Goal: Communication & Community: Answer question/provide support

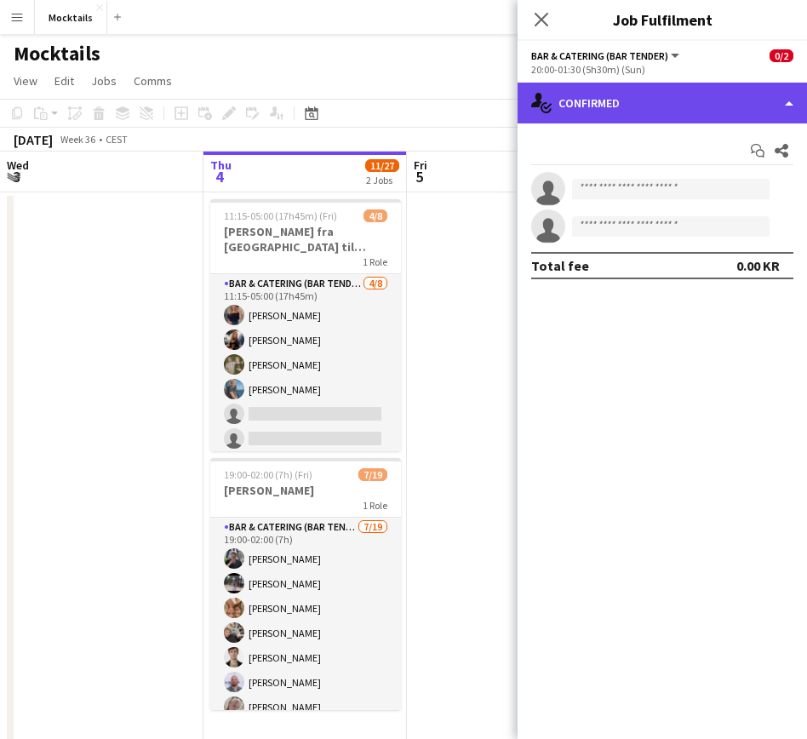
click at [711, 101] on div "single-neutral-actions-check-2 Confirmed" at bounding box center [662, 103] width 289 height 41
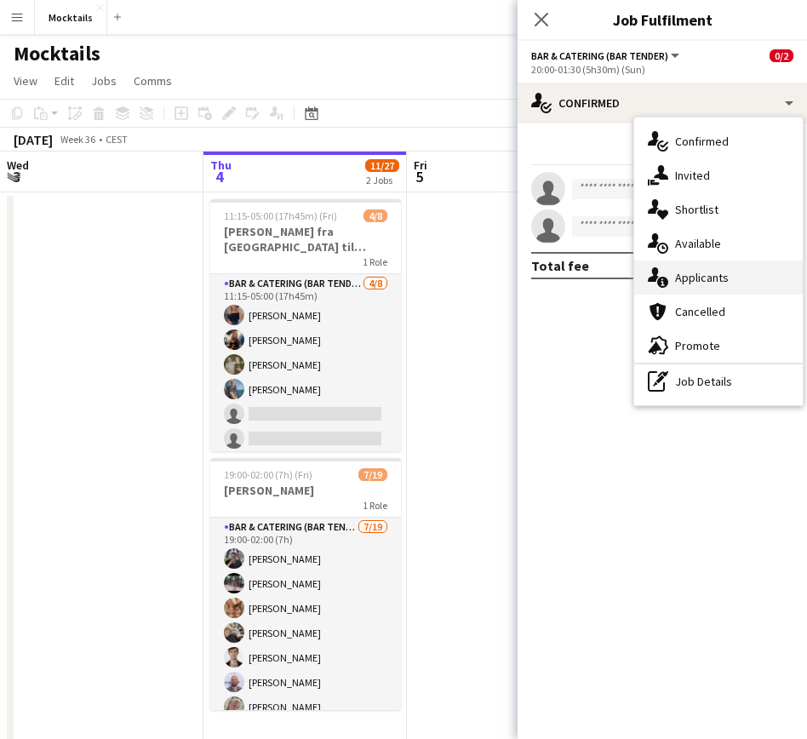
click at [716, 277] on span "Applicants" at bounding box center [702, 277] width 54 height 15
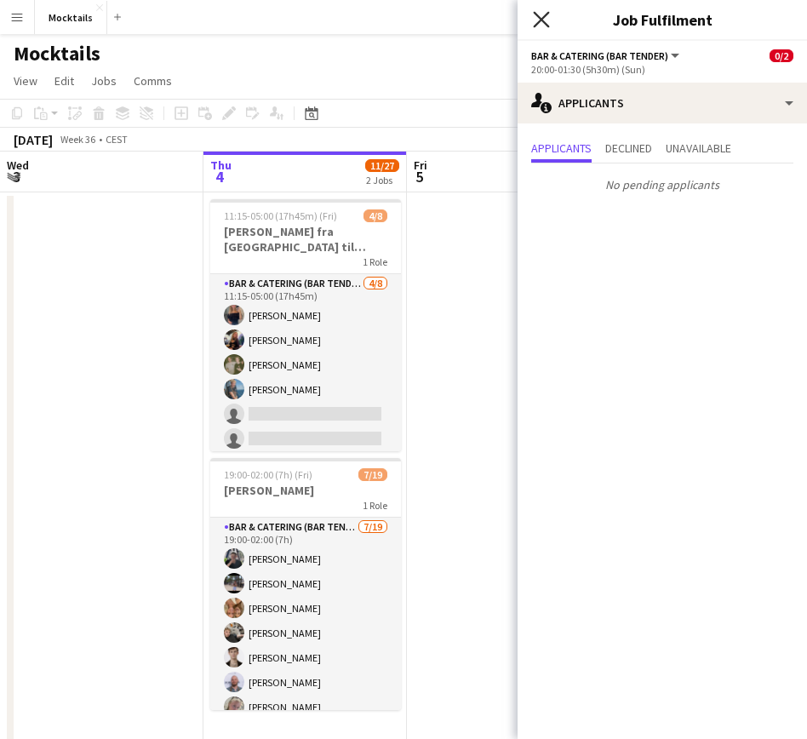
click at [544, 22] on icon at bounding box center [541, 19] width 16 height 16
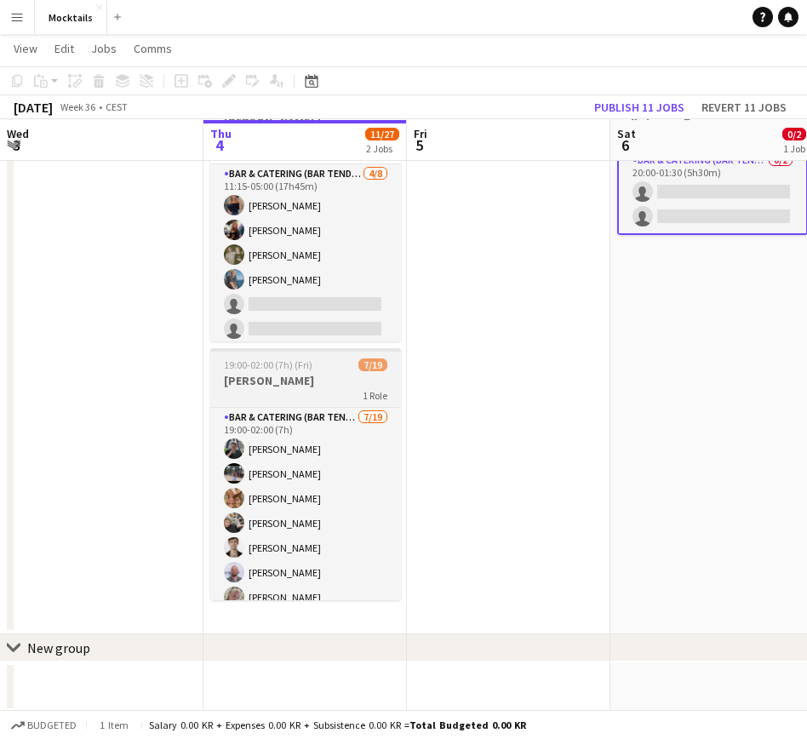
scroll to position [110, 0]
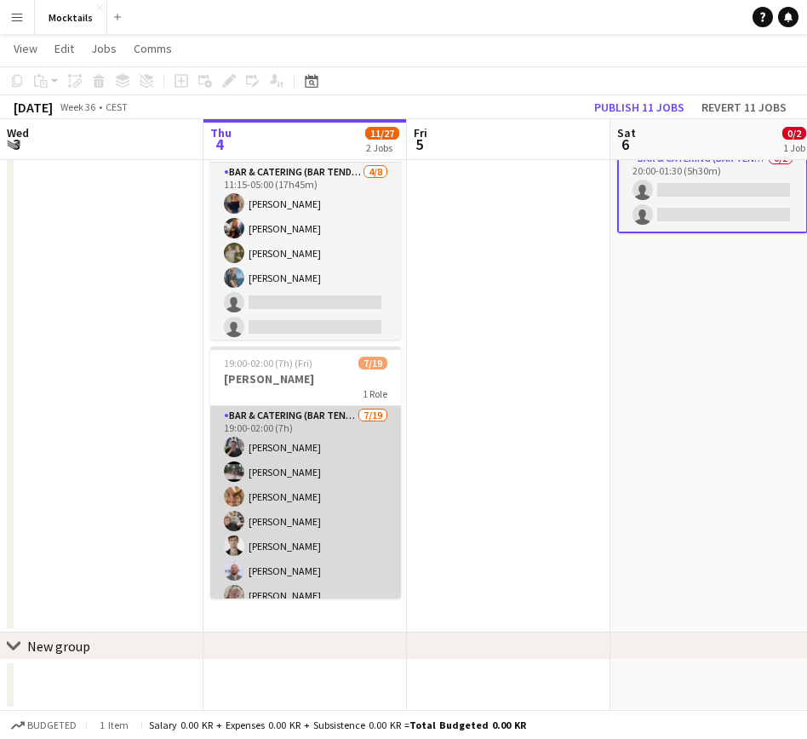
click at [345, 491] on app-card-role "Bar & Catering (Bar Tender) [DATE] 19:00-02:00 (7h) [PERSON_NAME] [PERSON_NAME]…" at bounding box center [305, 657] width 191 height 502
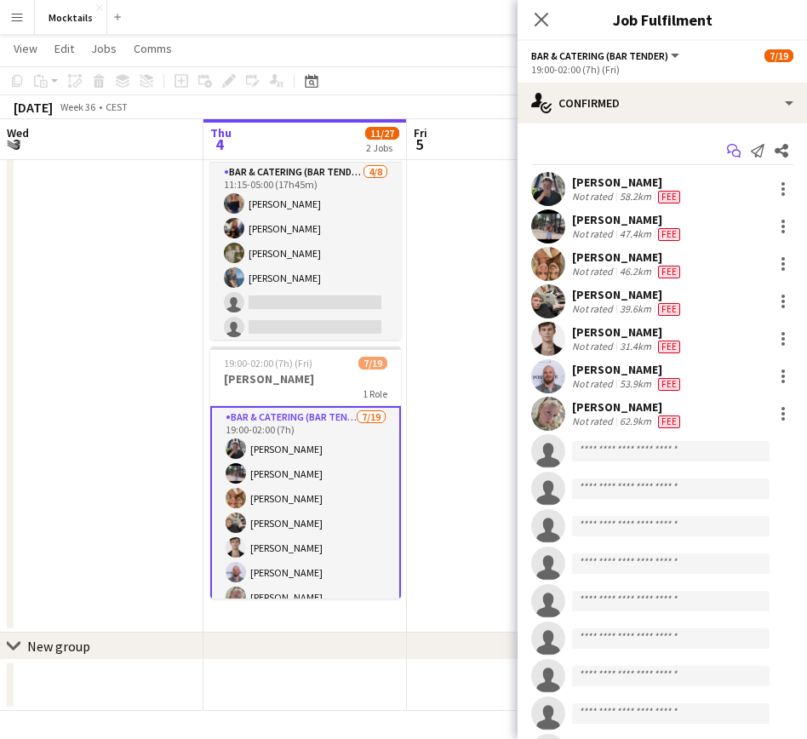
click at [735, 149] on icon "Start chat" at bounding box center [734, 151] width 14 height 14
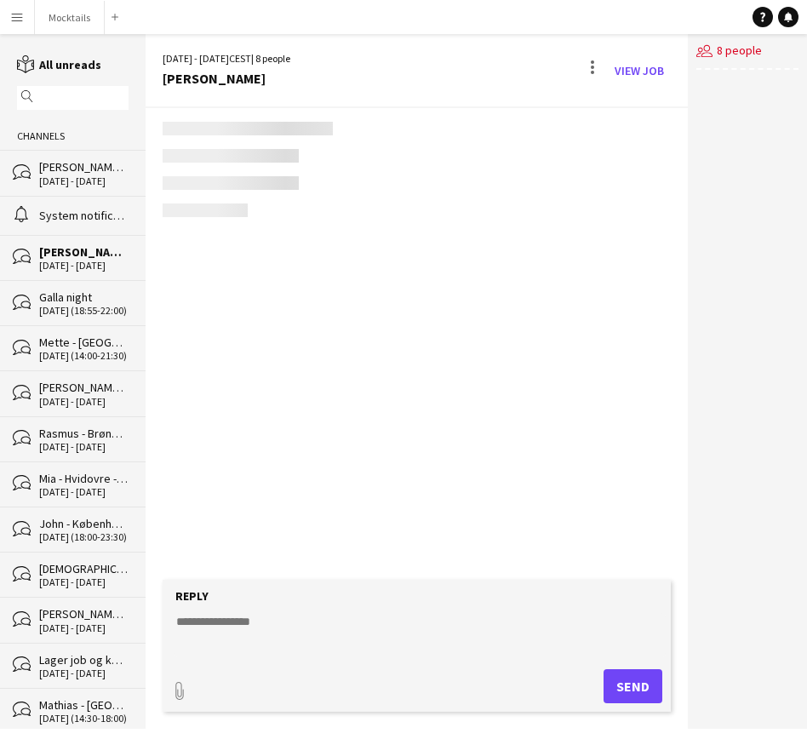
scroll to position [110, 0]
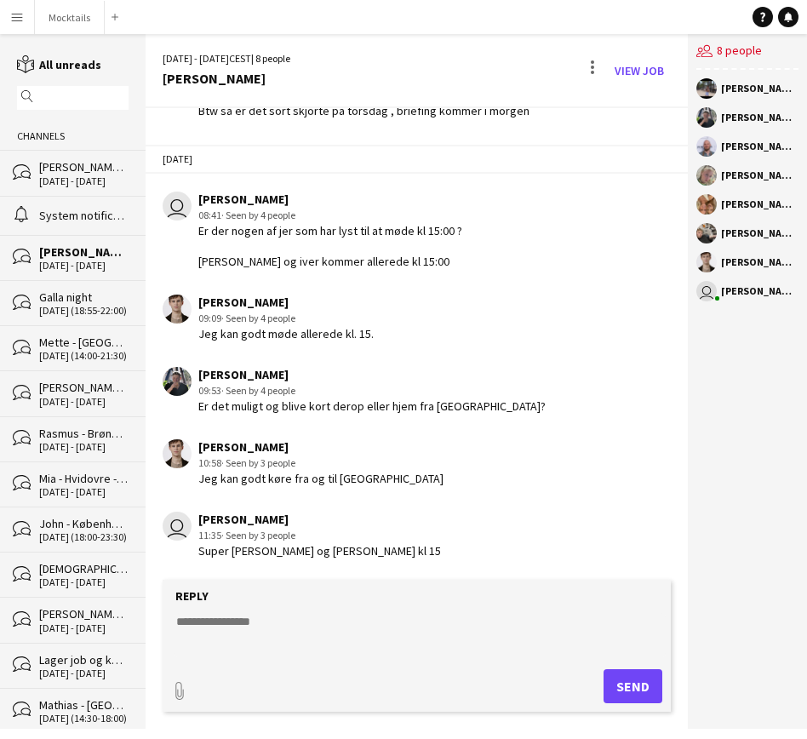
click at [266, 632] on textarea at bounding box center [419, 635] width 491 height 44
type textarea "**********"
click at [653, 63] on link "View Job" at bounding box center [639, 70] width 63 height 27
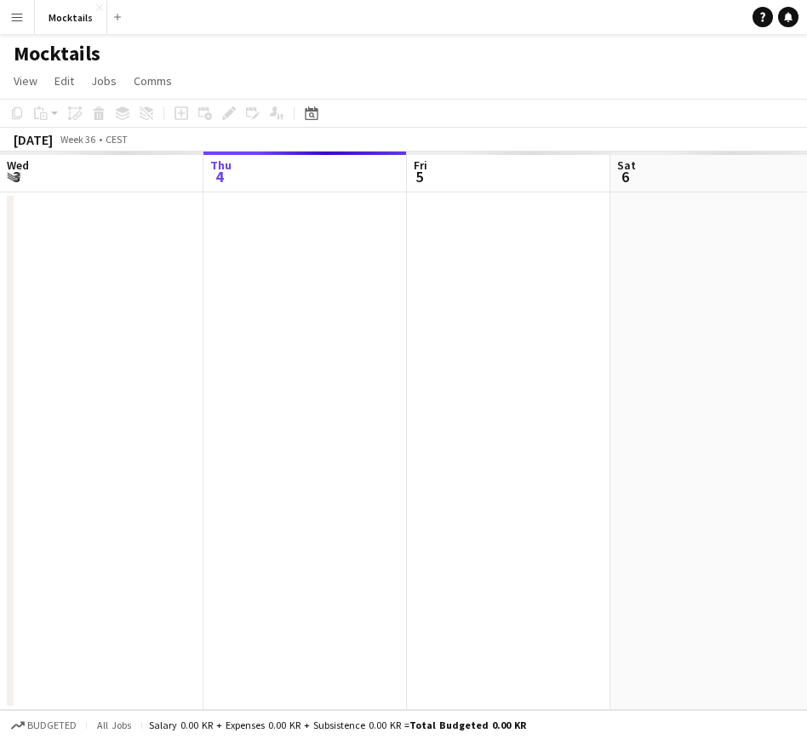
scroll to position [0, 585]
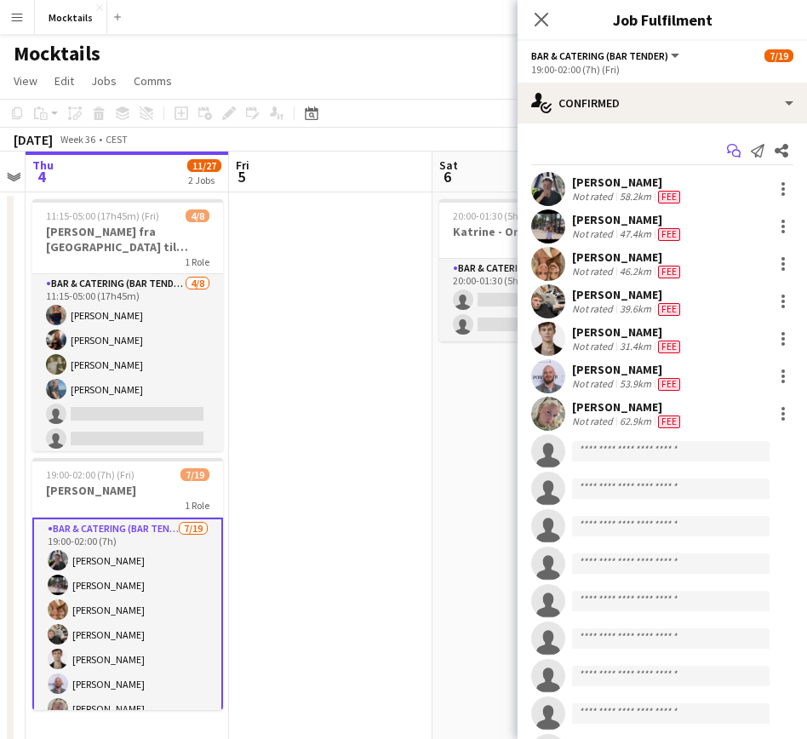
click at [735, 156] on icon "Start chat" at bounding box center [734, 151] width 14 height 14
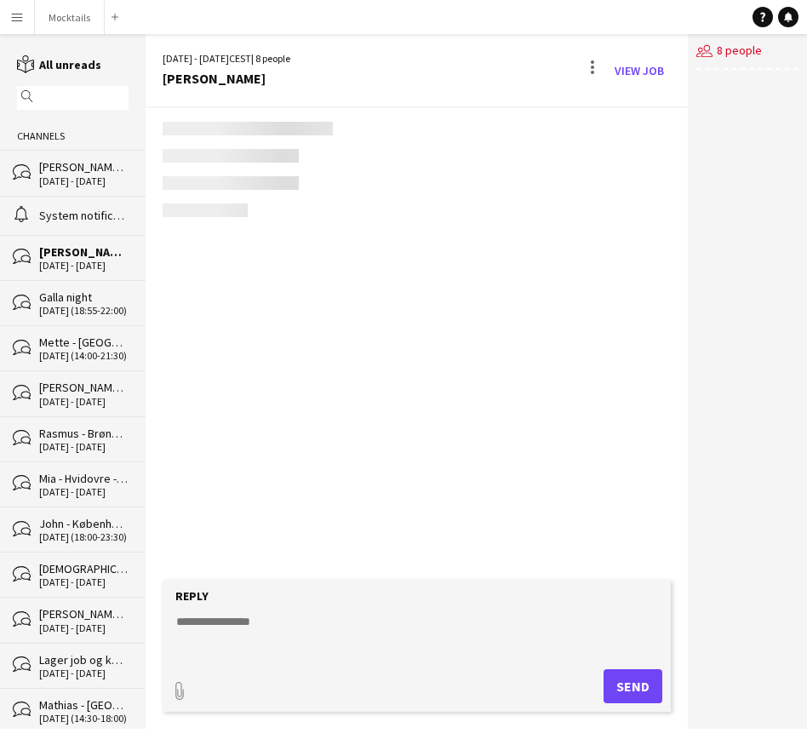
scroll to position [110, 0]
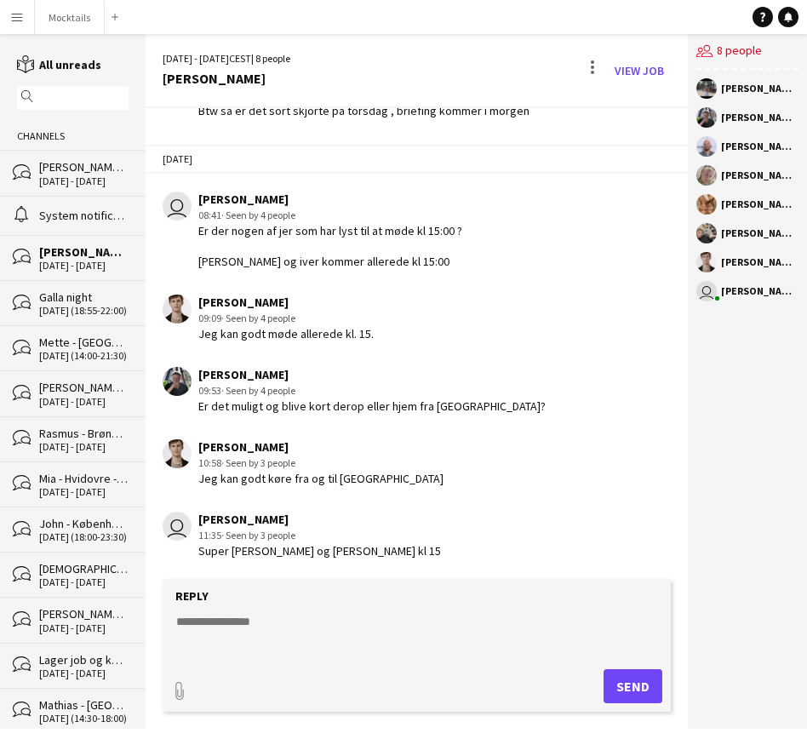
click at [313, 629] on textarea at bounding box center [419, 635] width 491 height 44
click at [332, 618] on textarea at bounding box center [419, 635] width 491 height 44
click at [55, 30] on button "Mocktails Close" at bounding box center [70, 17] width 70 height 33
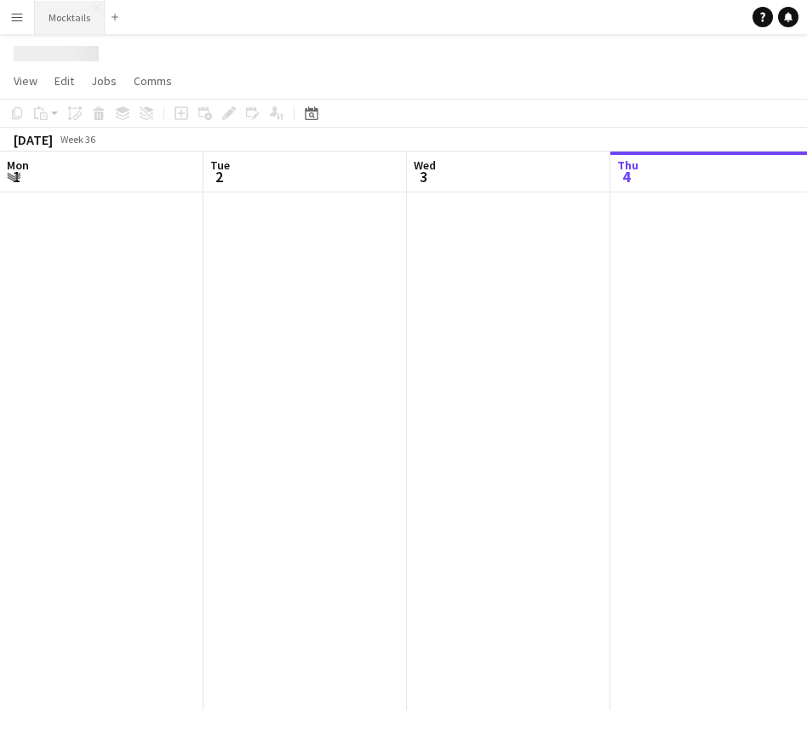
scroll to position [0, 407]
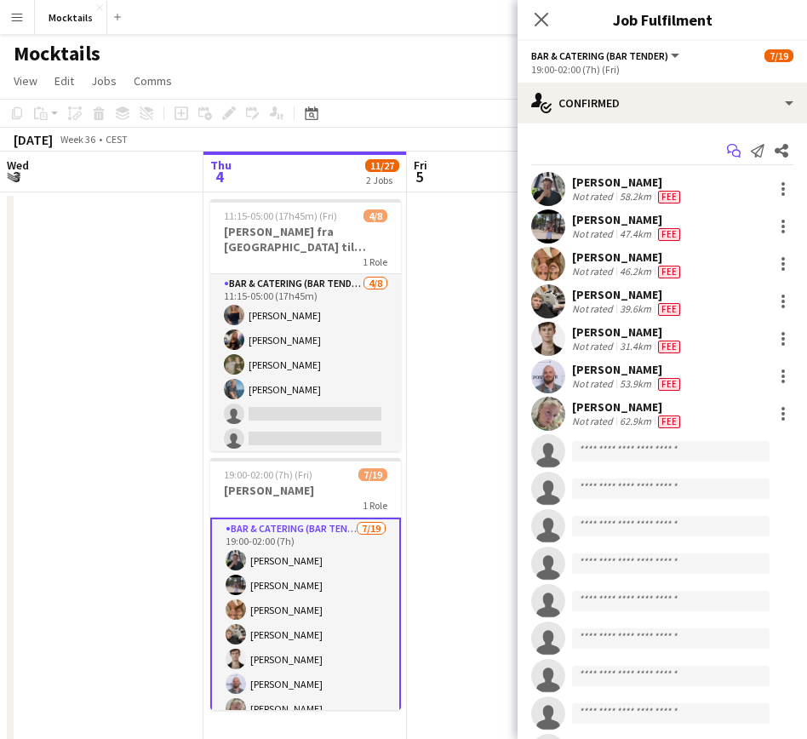
click at [739, 150] on icon "Start chat" at bounding box center [734, 151] width 14 height 14
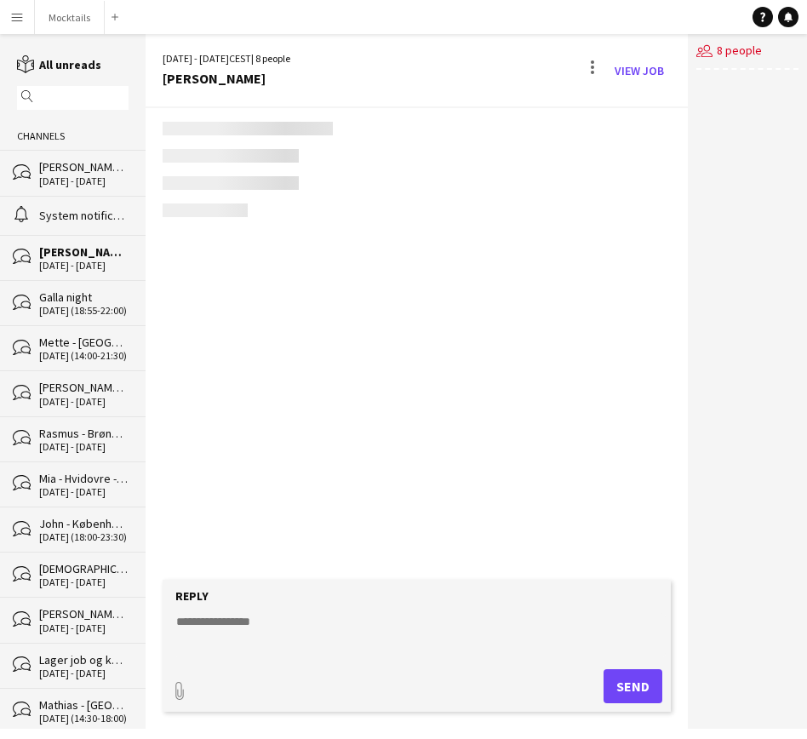
scroll to position [110, 0]
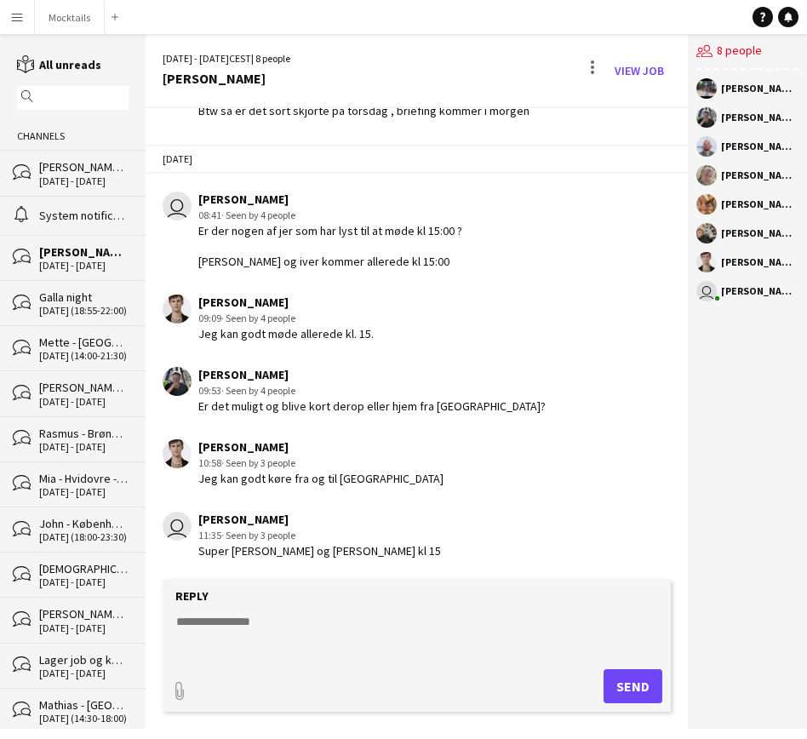
click at [295, 620] on textarea at bounding box center [419, 635] width 491 height 44
click at [465, 623] on textarea "**********" at bounding box center [419, 635] width 491 height 44
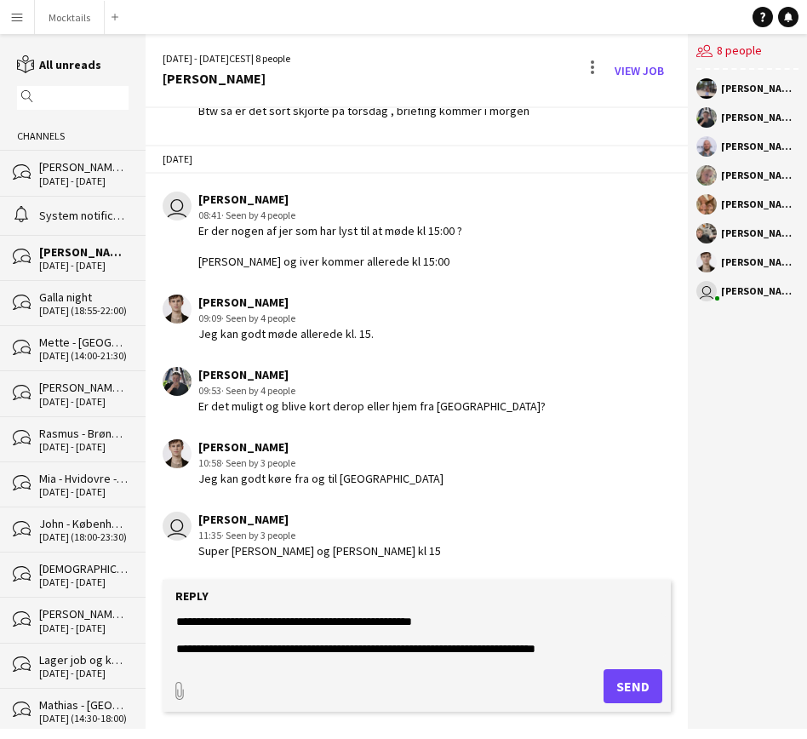
type textarea "**********"
click at [621, 677] on button "Send" at bounding box center [632, 686] width 59 height 34
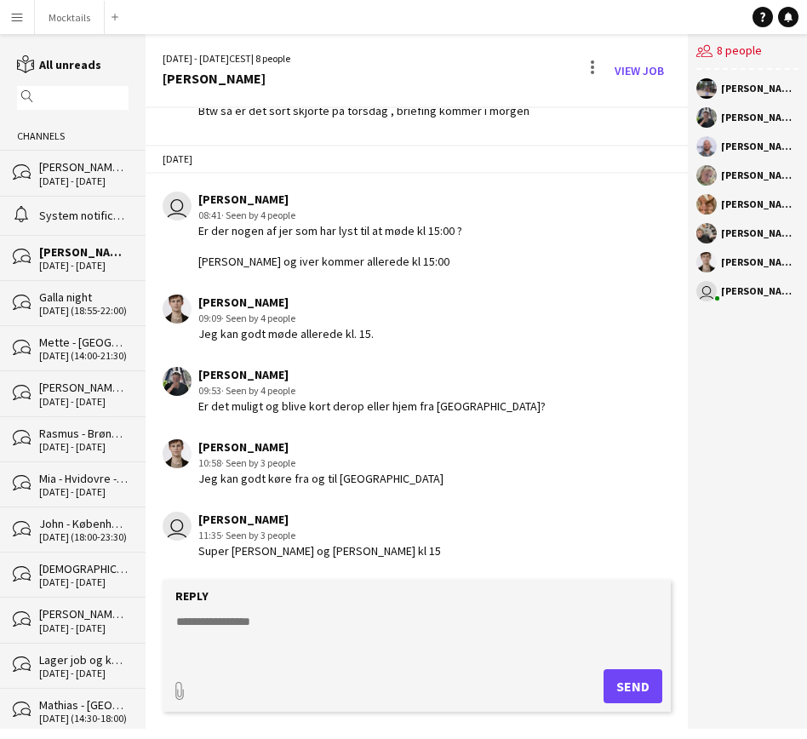
scroll to position [290, 0]
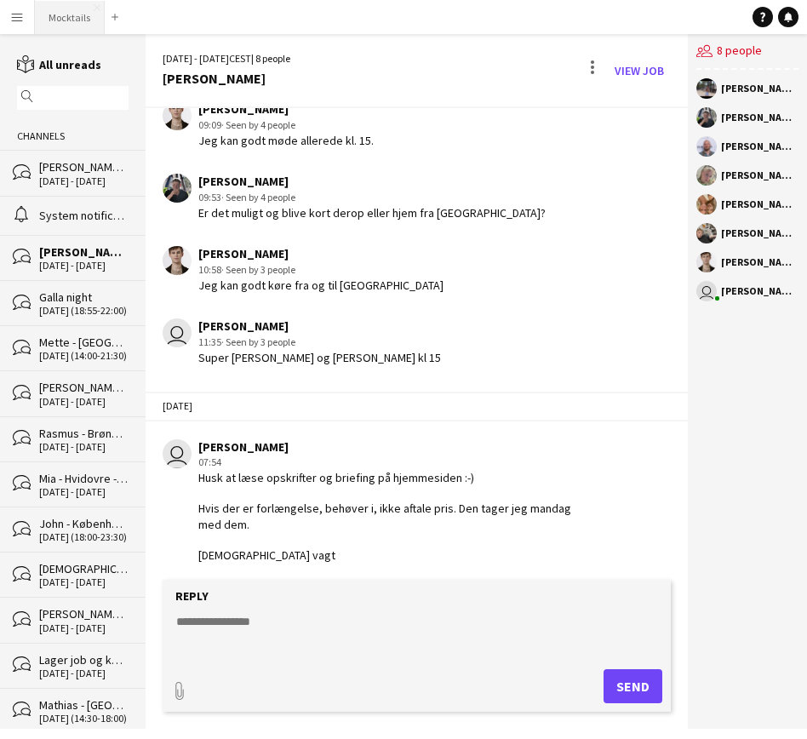
click at [81, 16] on button "Mocktails Close" at bounding box center [70, 17] width 70 height 33
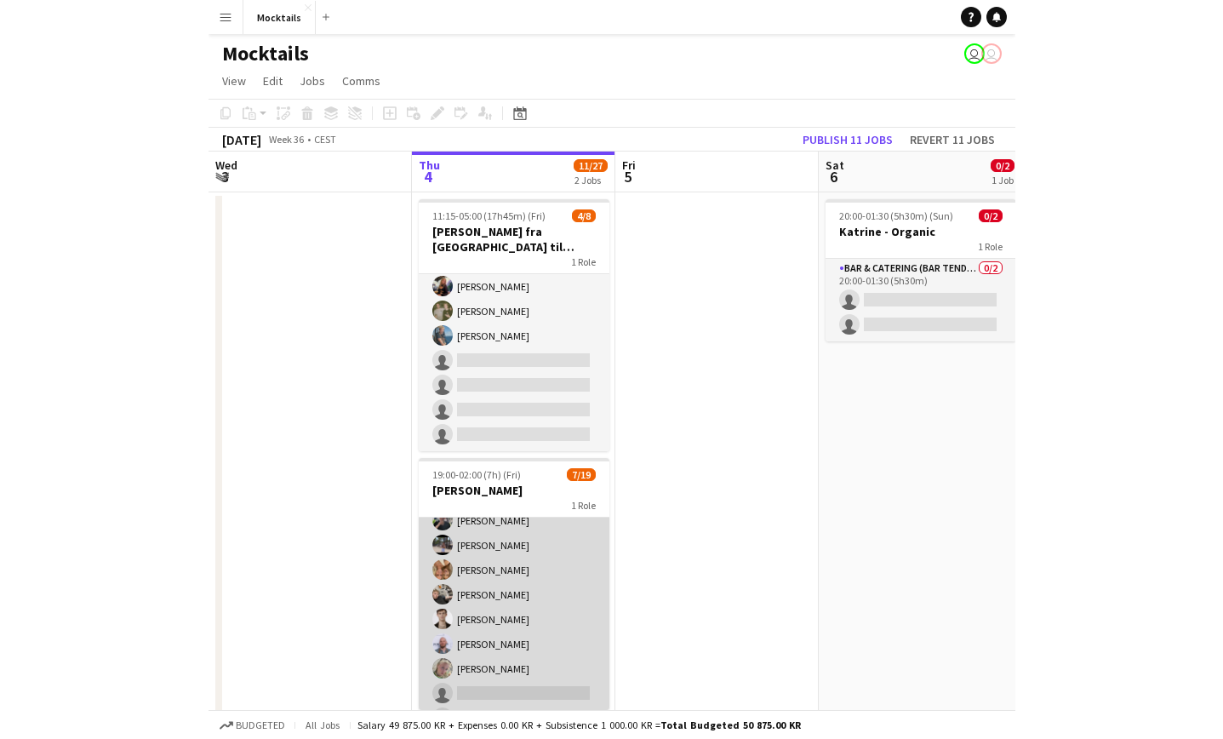
scroll to position [55, 0]
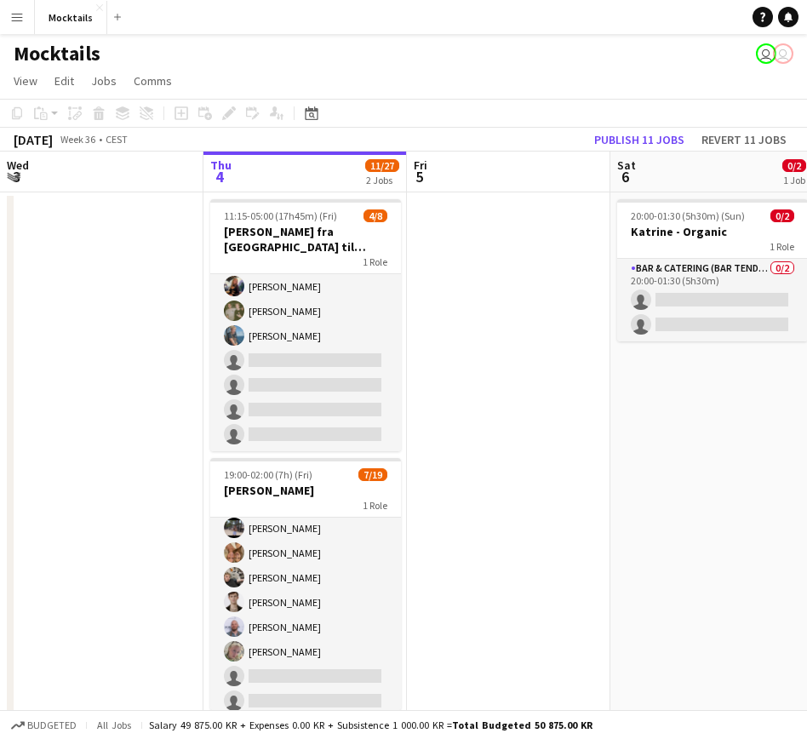
click at [14, 18] on app-icon "Menu" at bounding box center [17, 17] width 14 height 14
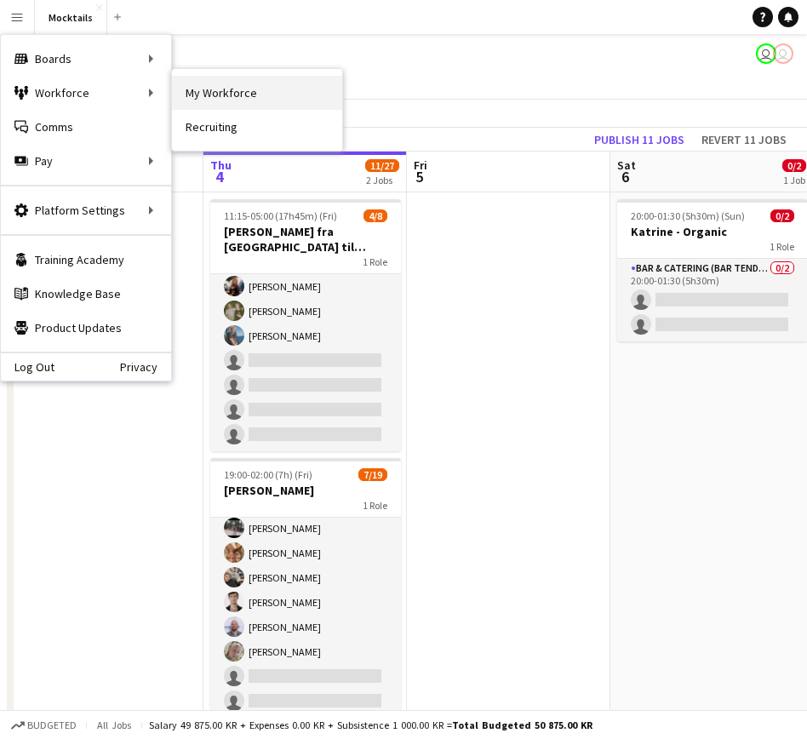
click at [266, 97] on link "My Workforce" at bounding box center [257, 93] width 170 height 34
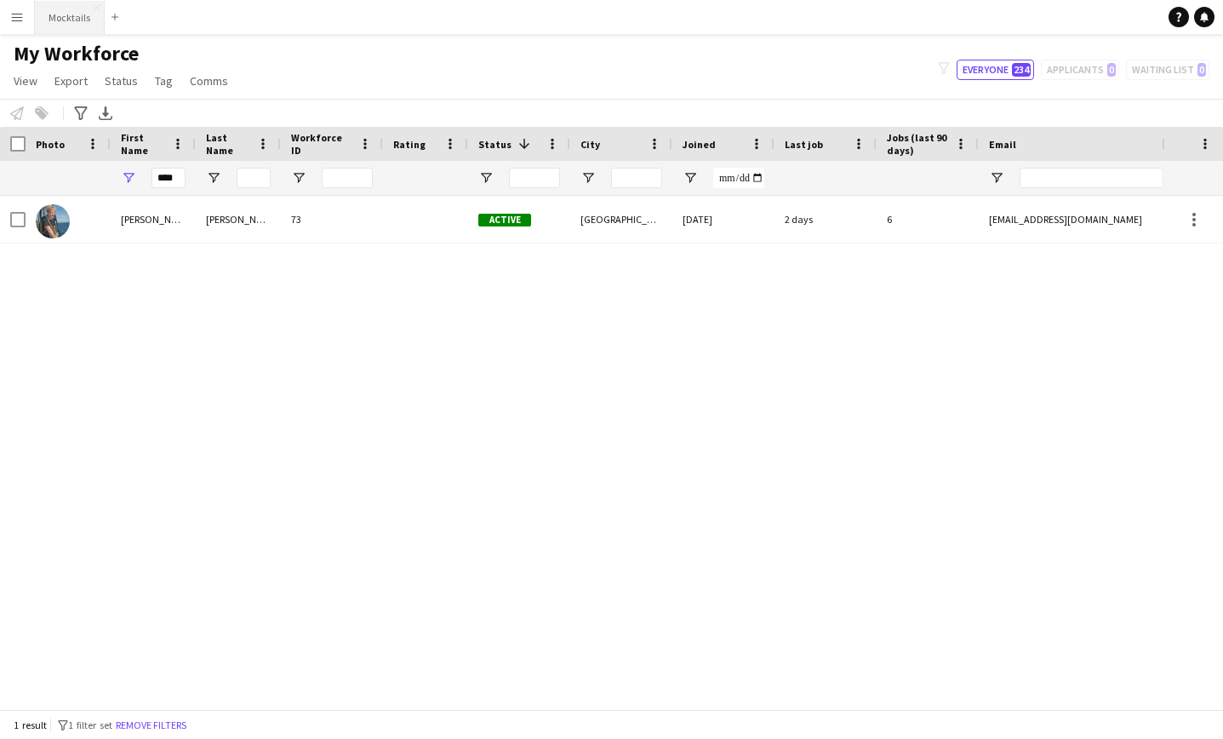
click at [69, 20] on button "Mocktails Close" at bounding box center [70, 17] width 70 height 33
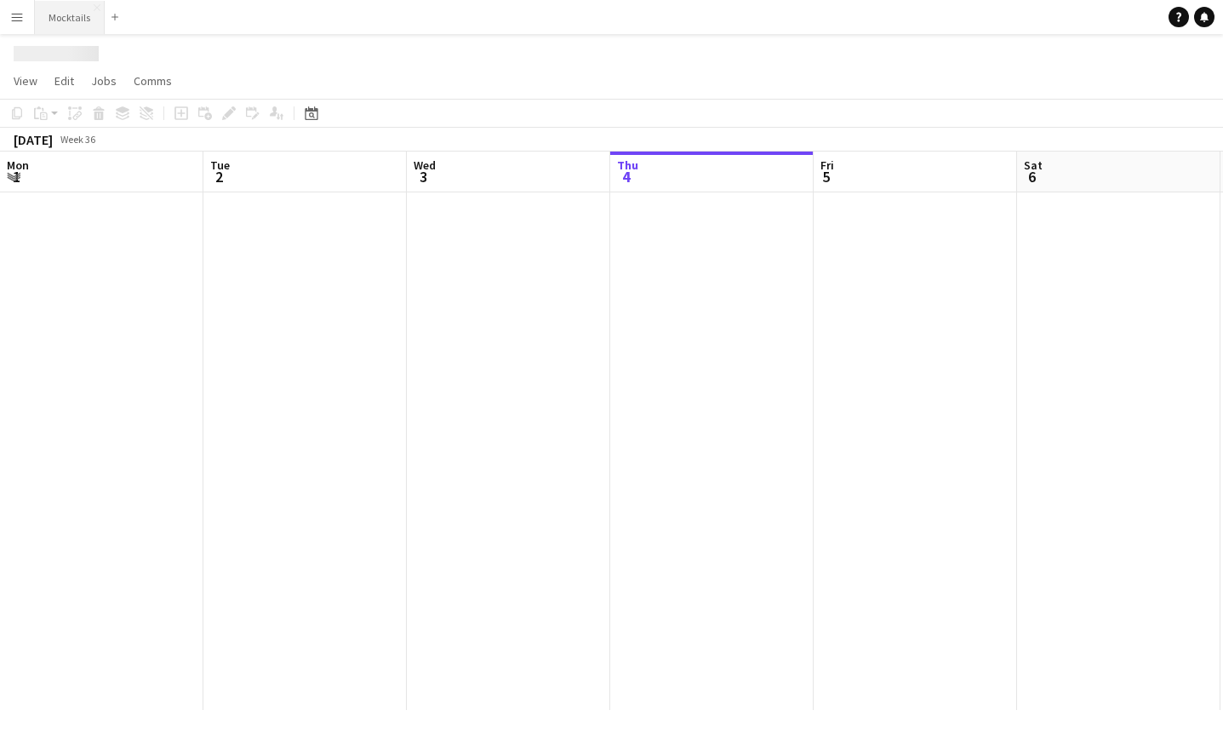
scroll to position [0, 407]
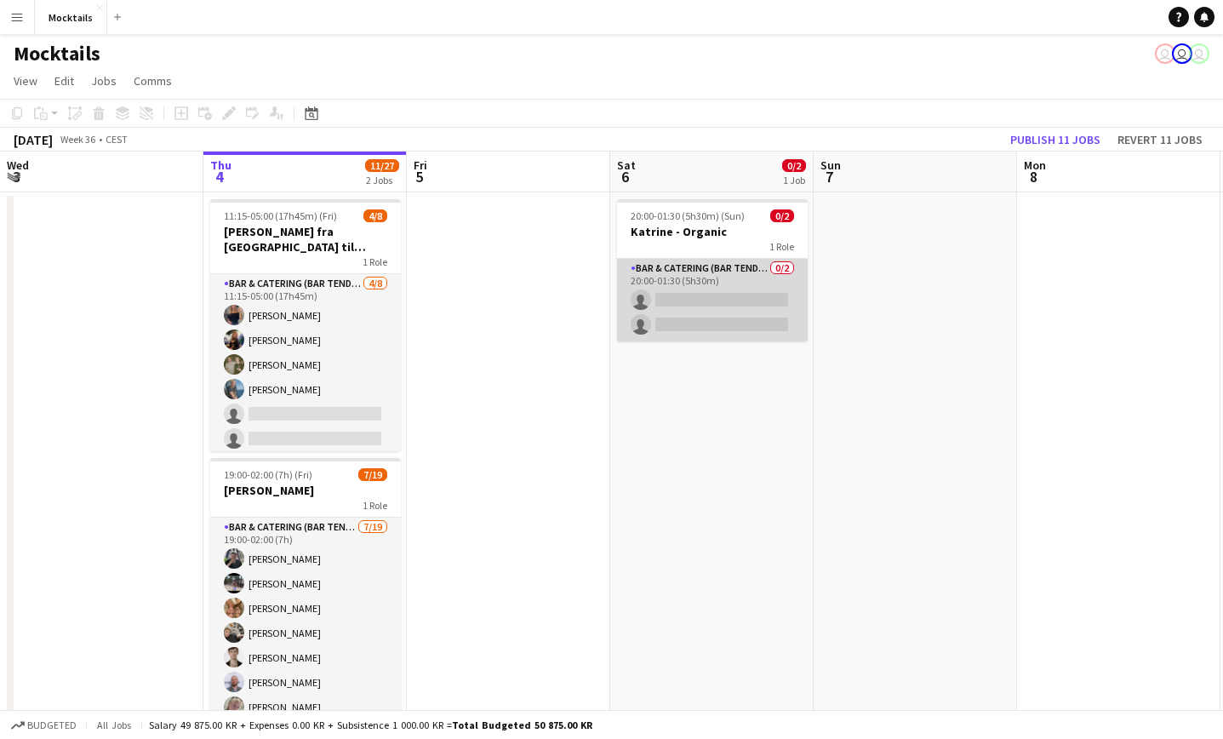
click at [712, 299] on app-card-role "Bar & Catering (Bar Tender) 0/2 20:00-01:30 (5h30m) single-neutral-actions sing…" at bounding box center [712, 300] width 191 height 83
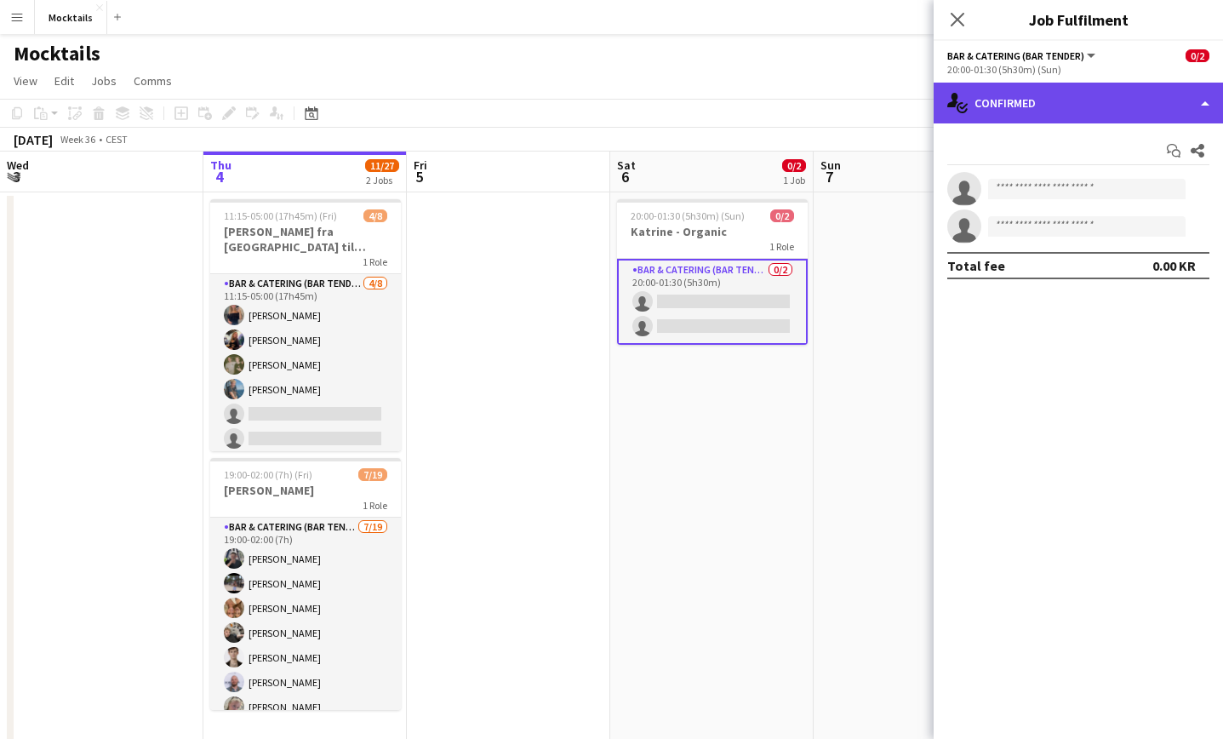
click at [806, 117] on div "single-neutral-actions-check-2 Confirmed" at bounding box center [1078, 103] width 289 height 41
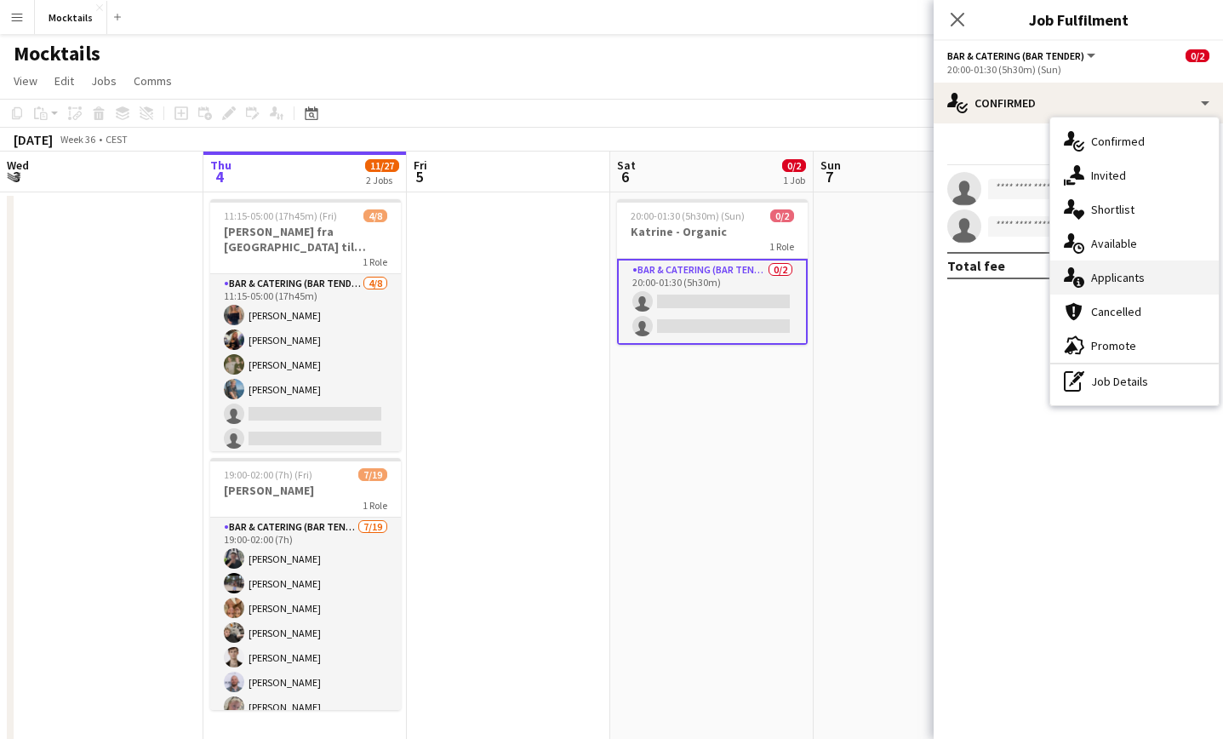
click at [806, 272] on span "Applicants" at bounding box center [1118, 277] width 54 height 15
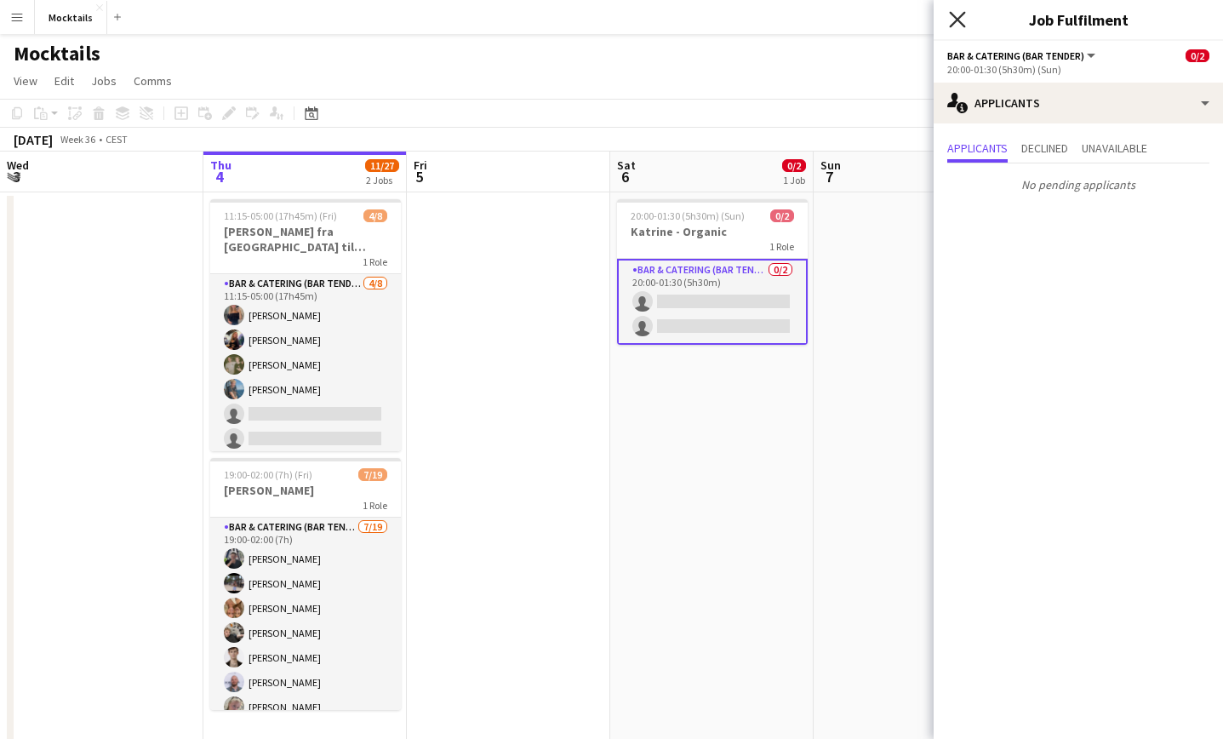
click at [806, 22] on icon at bounding box center [957, 19] width 16 height 16
